Goal: Information Seeking & Learning: Learn about a topic

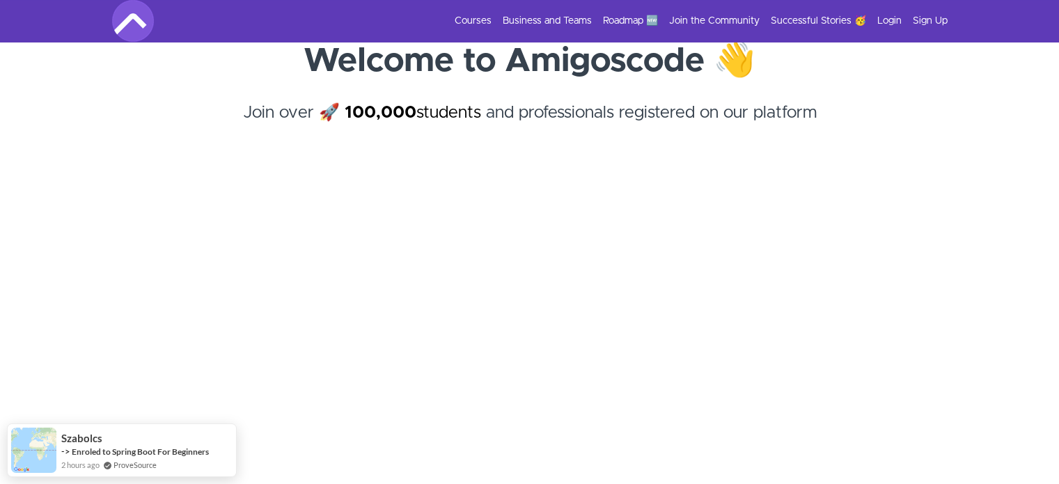
scroll to position [103, 0]
click at [476, 24] on link "Courses" at bounding box center [472, 21] width 37 height 14
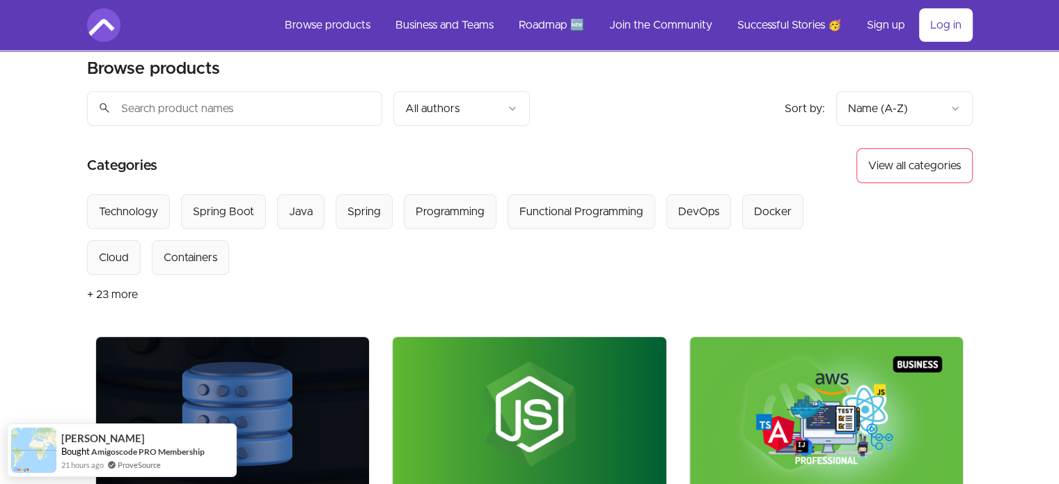
scroll to position [16, 0]
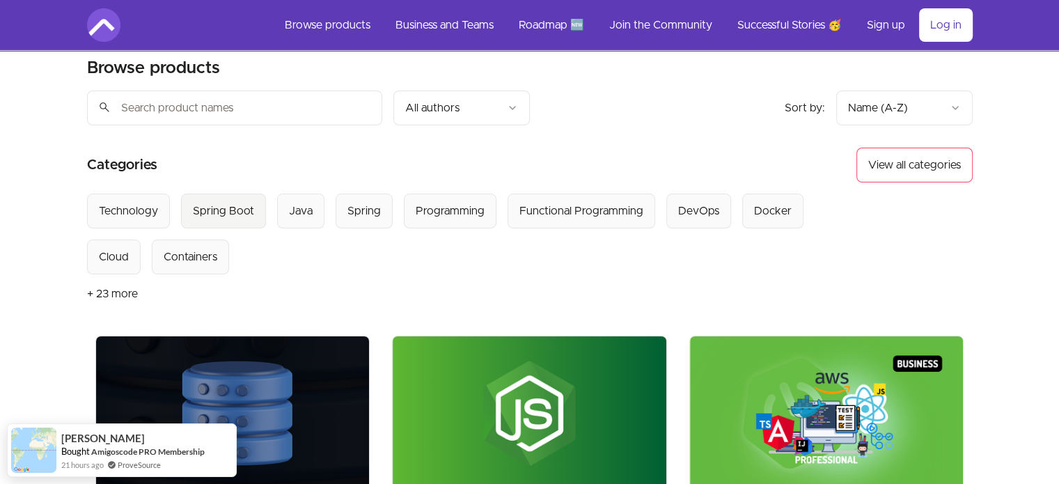
click at [230, 222] on Boot "Spring Boot" at bounding box center [223, 210] width 85 height 35
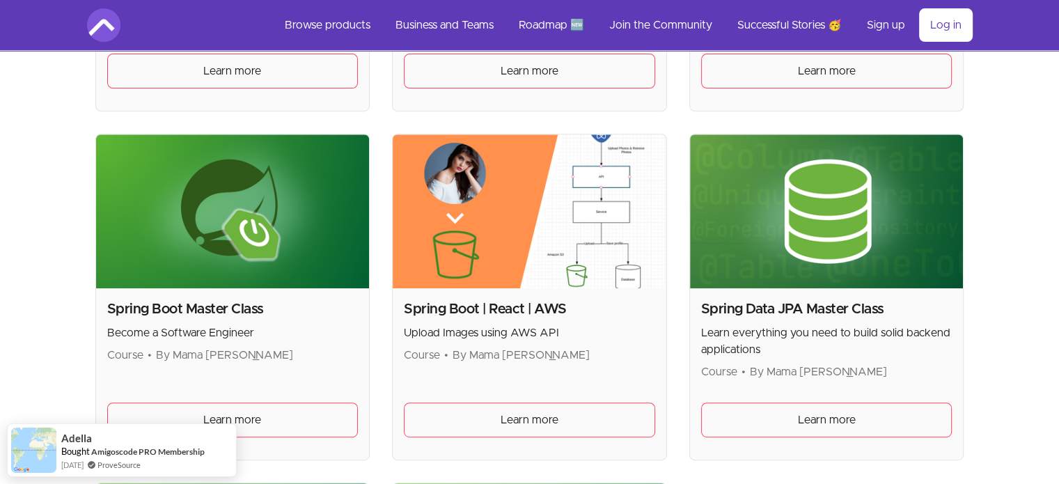
scroll to position [618, 0]
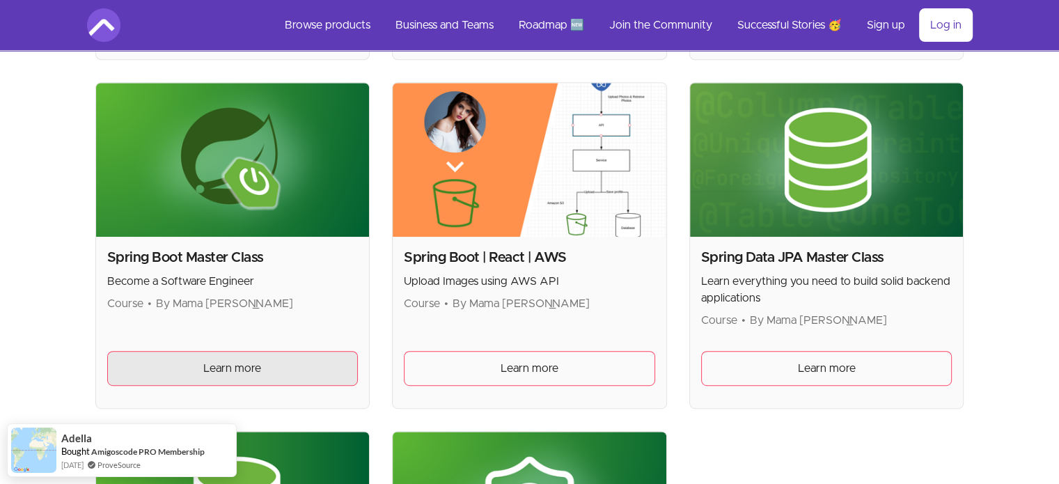
click at [239, 367] on span "Learn more" at bounding box center [232, 368] width 58 height 17
